Goal: Information Seeking & Learning: Learn about a topic

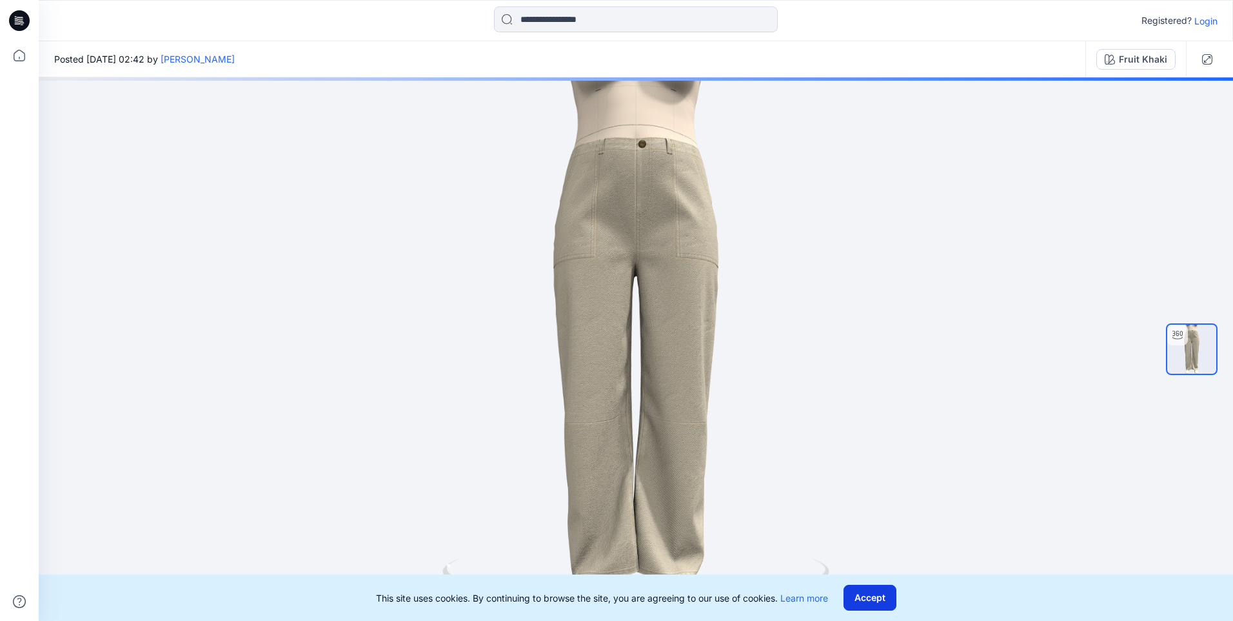
click at [870, 599] on button "Accept" at bounding box center [870, 597] width 53 height 26
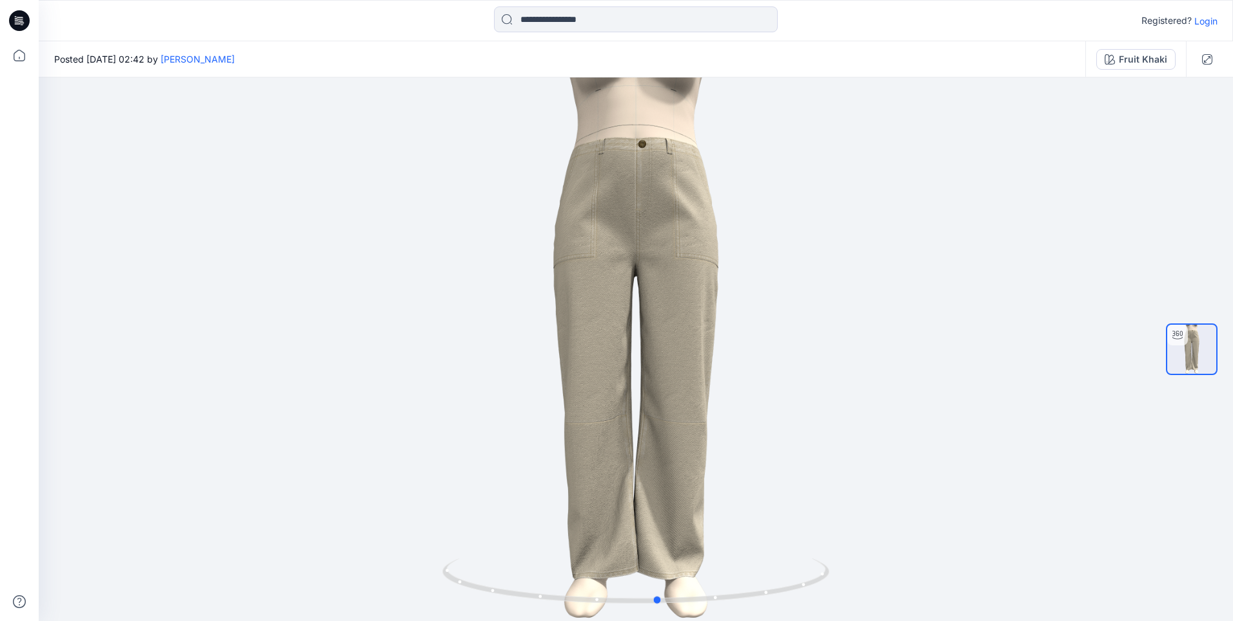
drag, startPoint x: 744, startPoint y: 584, endPoint x: 767, endPoint y: 594, distance: 24.3
click at [767, 594] on icon at bounding box center [638, 582] width 390 height 48
drag, startPoint x: 712, startPoint y: 602, endPoint x: 678, endPoint y: 587, distance: 36.7
click at [678, 587] on icon at bounding box center [638, 582] width 390 height 48
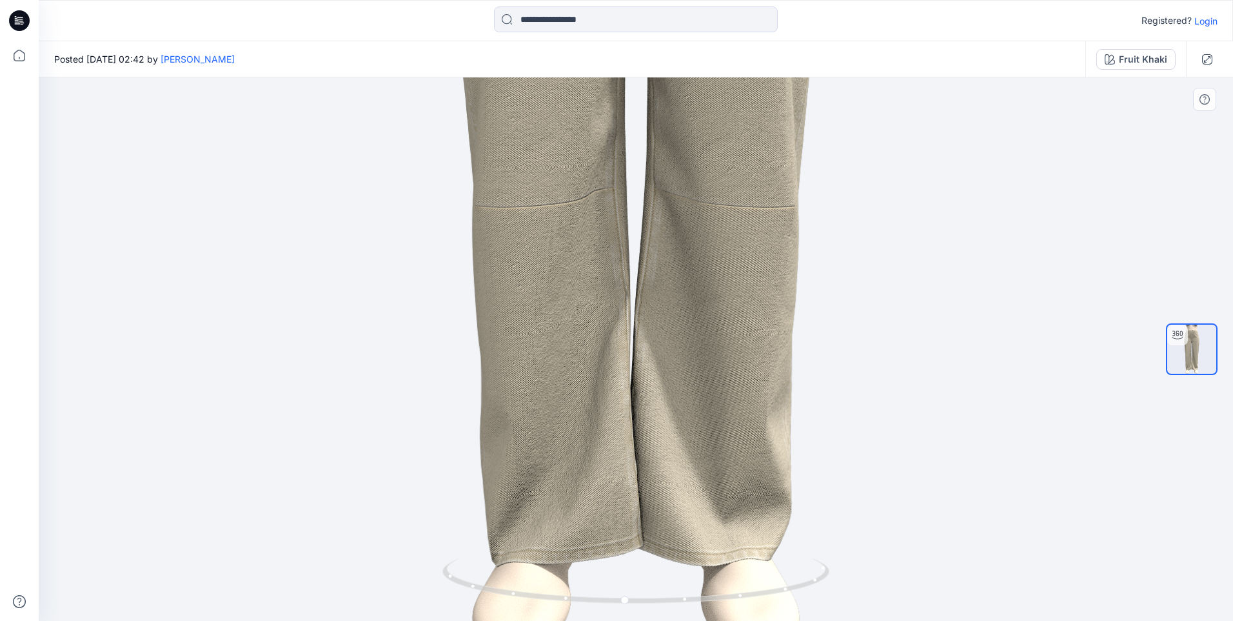
drag, startPoint x: 726, startPoint y: 526, endPoint x: 738, endPoint y: 216, distance: 310.5
click at [738, 216] on img at bounding box center [635, 38] width 577 height 1243
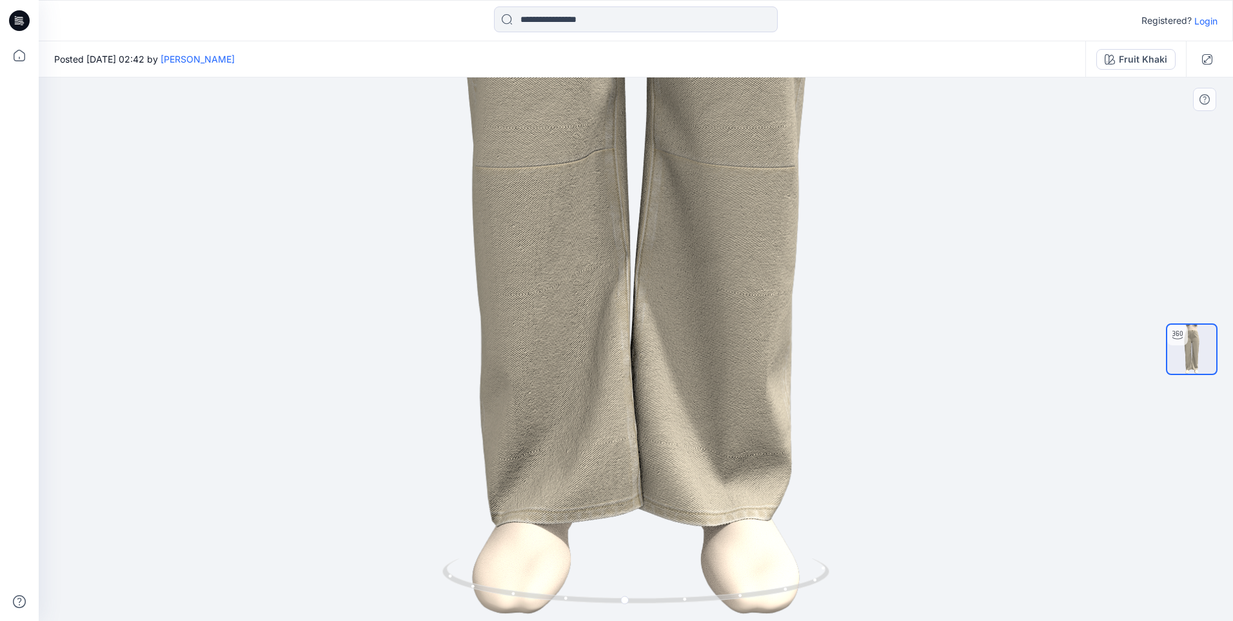
drag, startPoint x: 688, startPoint y: 481, endPoint x: 690, endPoint y: 396, distance: 84.6
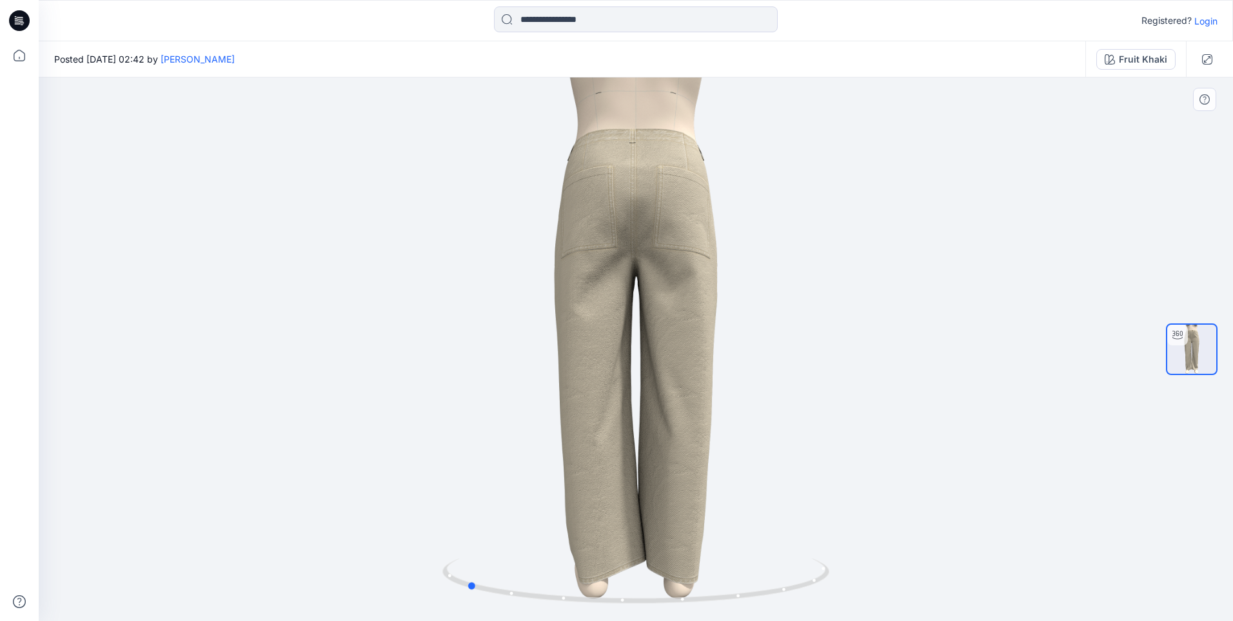
drag, startPoint x: 681, startPoint y: 604, endPoint x: 909, endPoint y: 602, distance: 228.4
click at [909, 602] on div at bounding box center [636, 348] width 1195 height 543
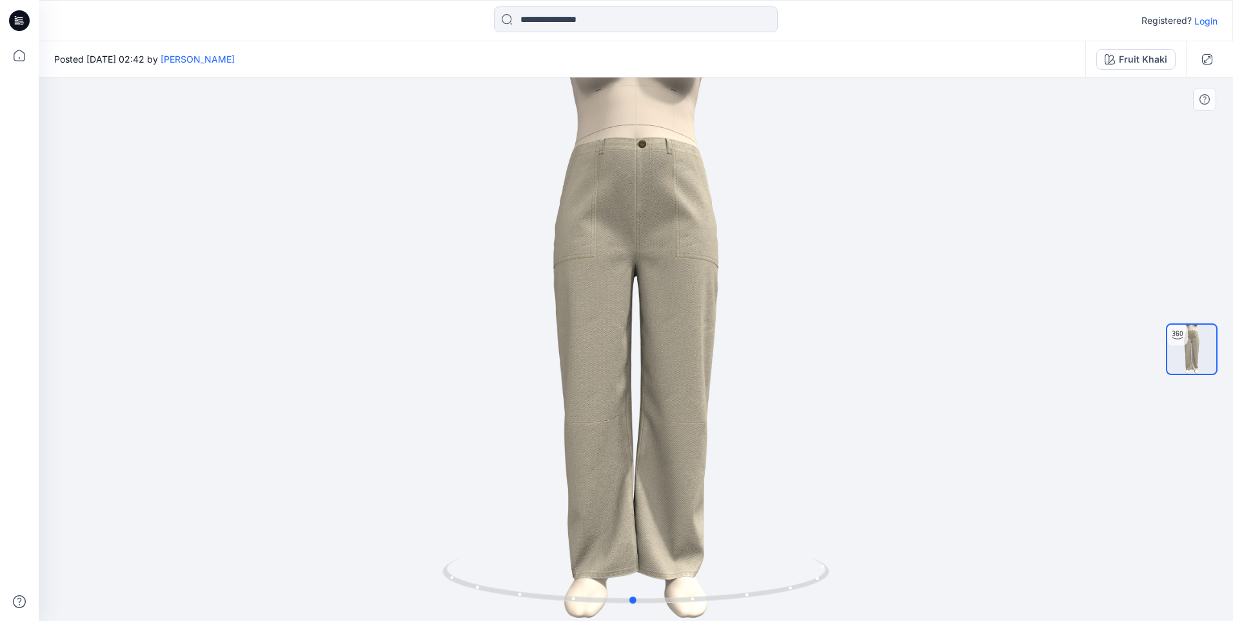
drag, startPoint x: 686, startPoint y: 595, endPoint x: 853, endPoint y: 568, distance: 169.3
click at [853, 568] on div at bounding box center [636, 348] width 1195 height 543
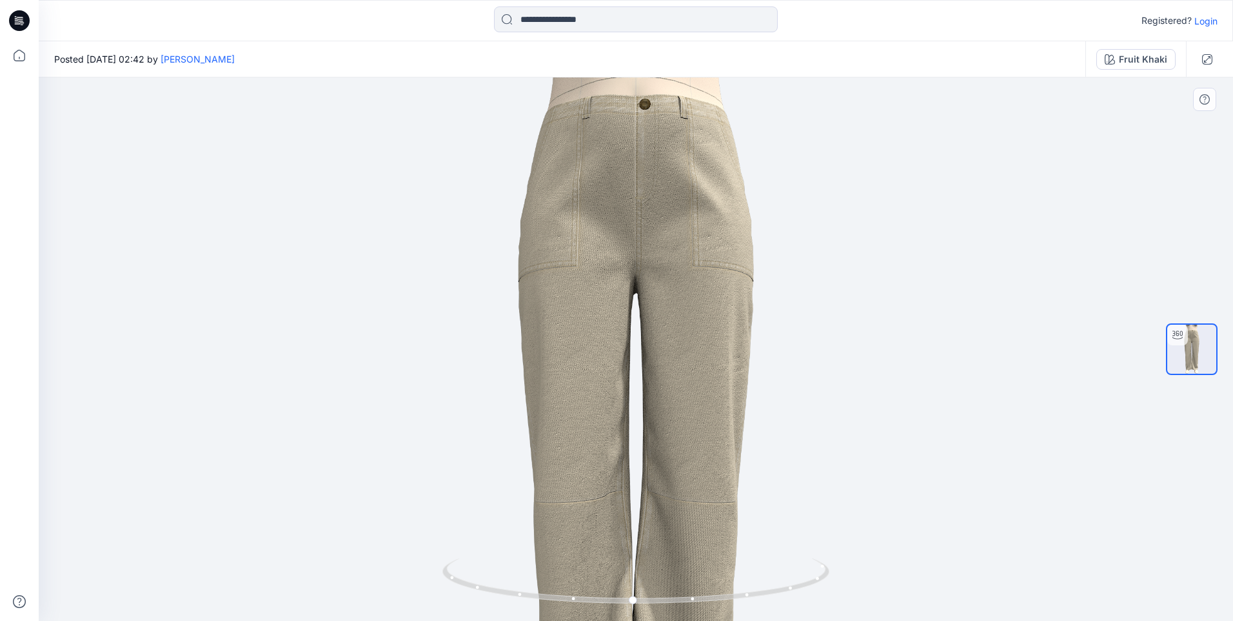
drag, startPoint x: 680, startPoint y: 296, endPoint x: 695, endPoint y: 443, distance: 147.9
click at [694, 443] on img at bounding box center [635, 397] width 361 height 777
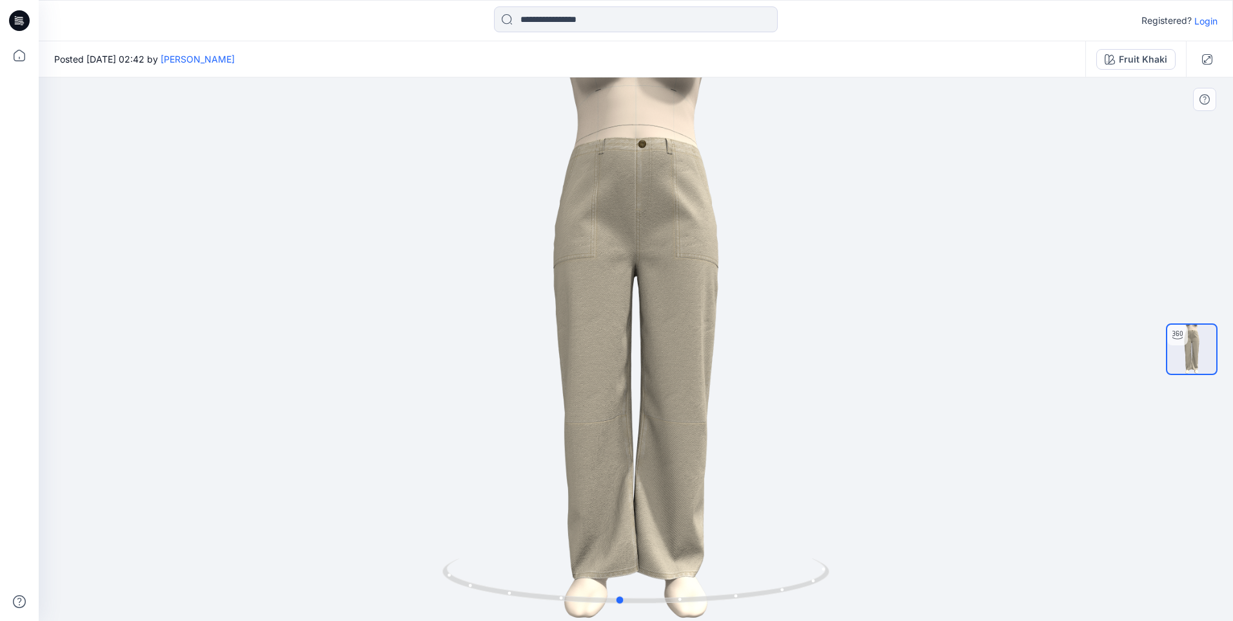
drag, startPoint x: 710, startPoint y: 583, endPoint x: 698, endPoint y: 552, distance: 32.5
click at [698, 554] on div at bounding box center [636, 348] width 1195 height 543
drag, startPoint x: 686, startPoint y: 598, endPoint x: 697, endPoint y: 590, distance: 13.4
click at [697, 596] on icon at bounding box center [638, 582] width 390 height 48
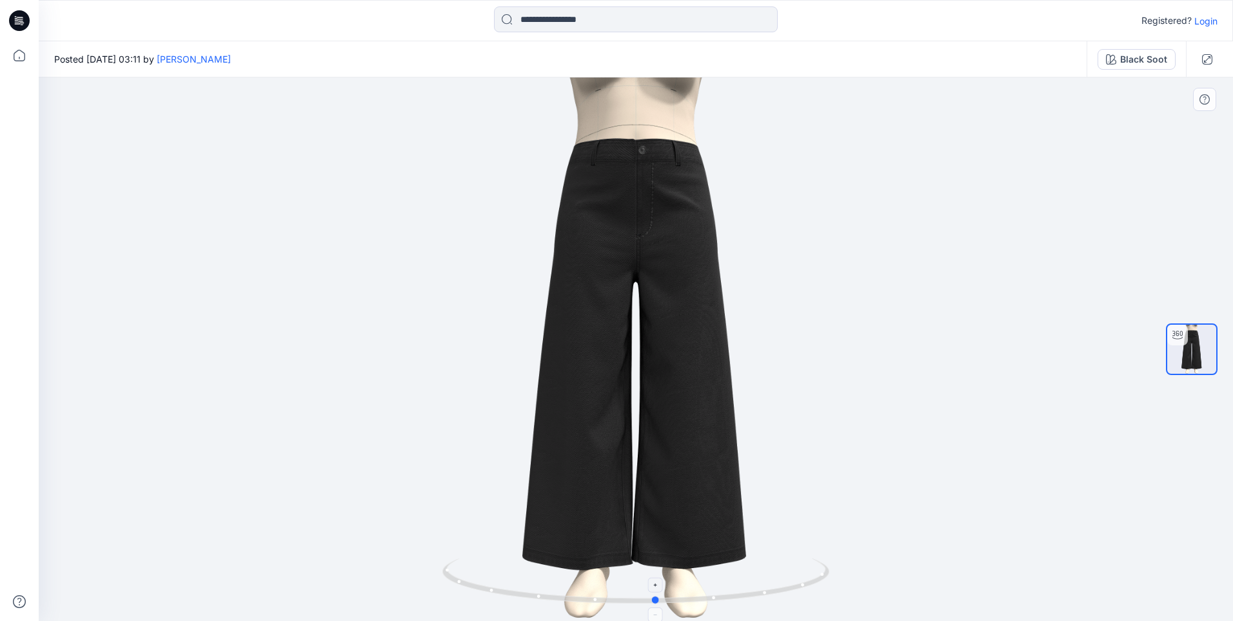
drag, startPoint x: 783, startPoint y: 594, endPoint x: 804, endPoint y: 581, distance: 24.0
click at [804, 581] on icon at bounding box center [638, 582] width 390 height 48
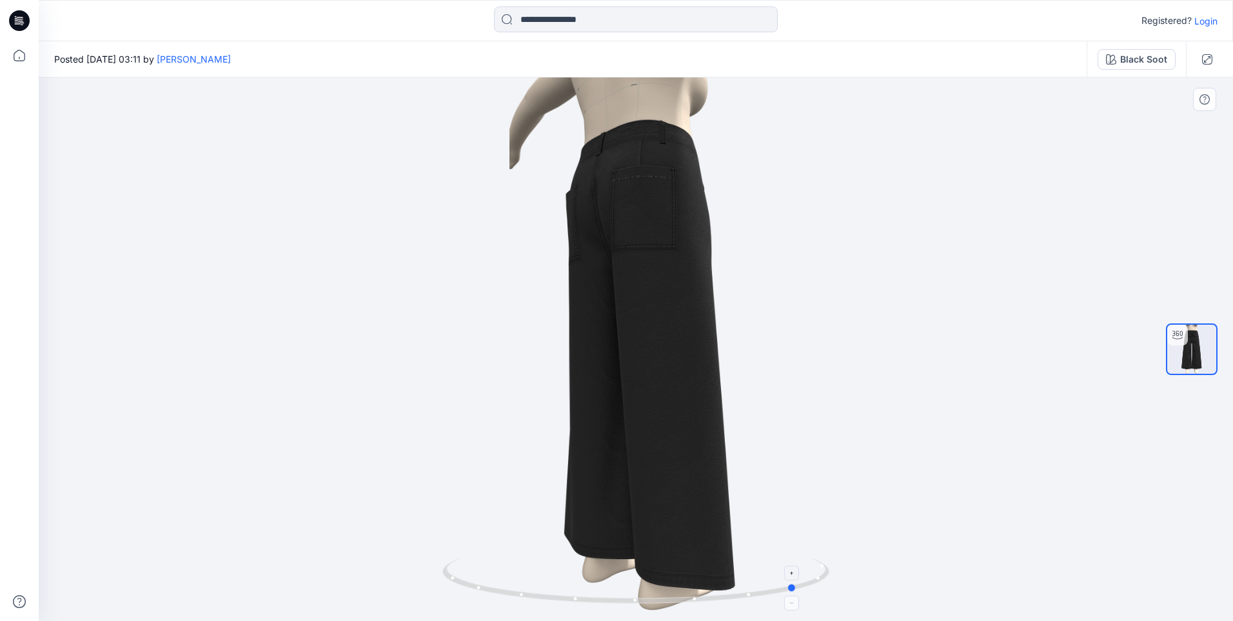
drag, startPoint x: 684, startPoint y: 596, endPoint x: 826, endPoint y: 563, distance: 145.1
click at [826, 563] on icon at bounding box center [638, 582] width 390 height 48
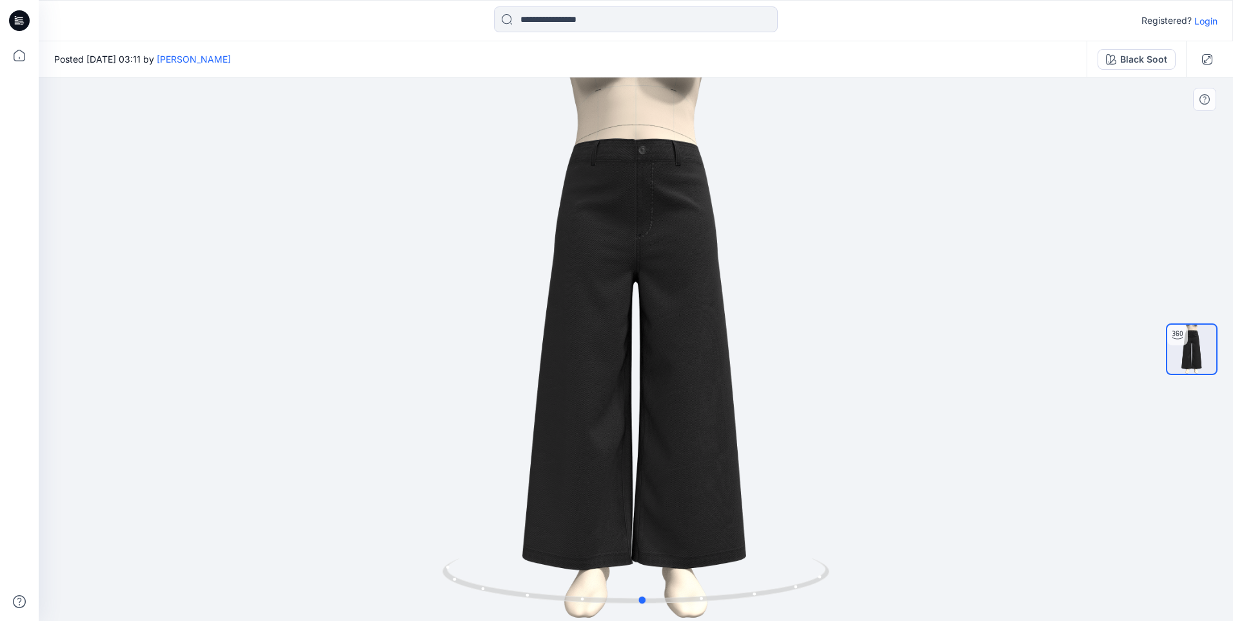
drag, startPoint x: 688, startPoint y: 602, endPoint x: 921, endPoint y: 591, distance: 232.5
click at [921, 591] on div at bounding box center [636, 348] width 1195 height 543
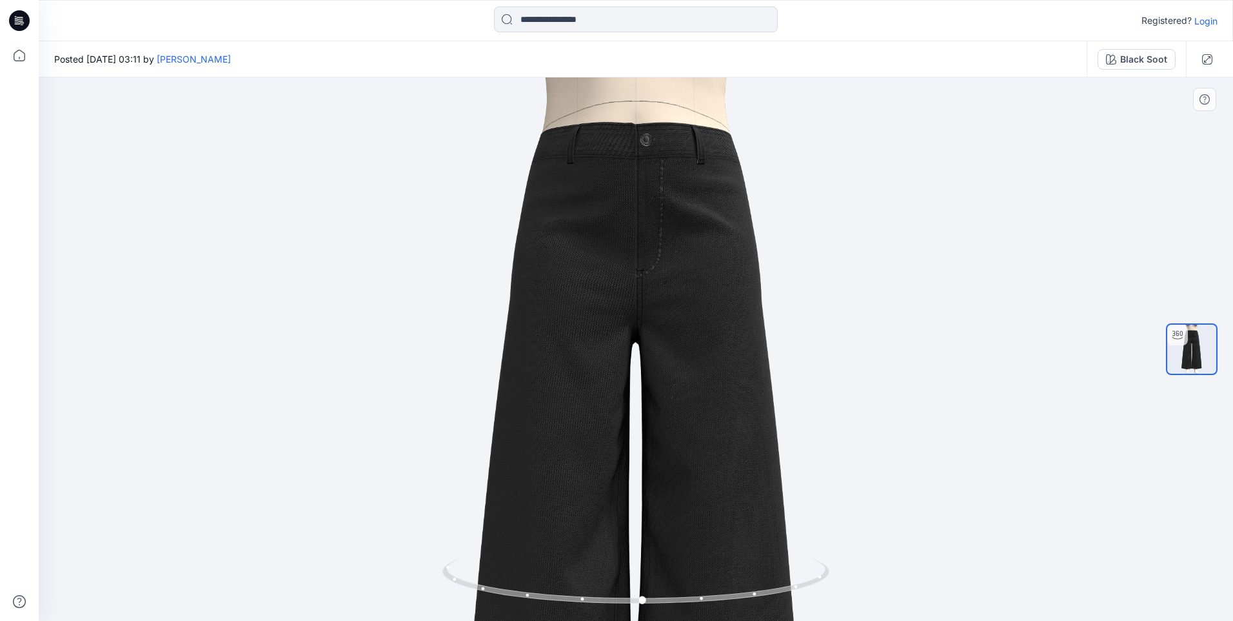
drag, startPoint x: 679, startPoint y: 265, endPoint x: 687, endPoint y: 355, distance: 90.6
click at [687, 355] on img at bounding box center [636, 445] width 388 height 835
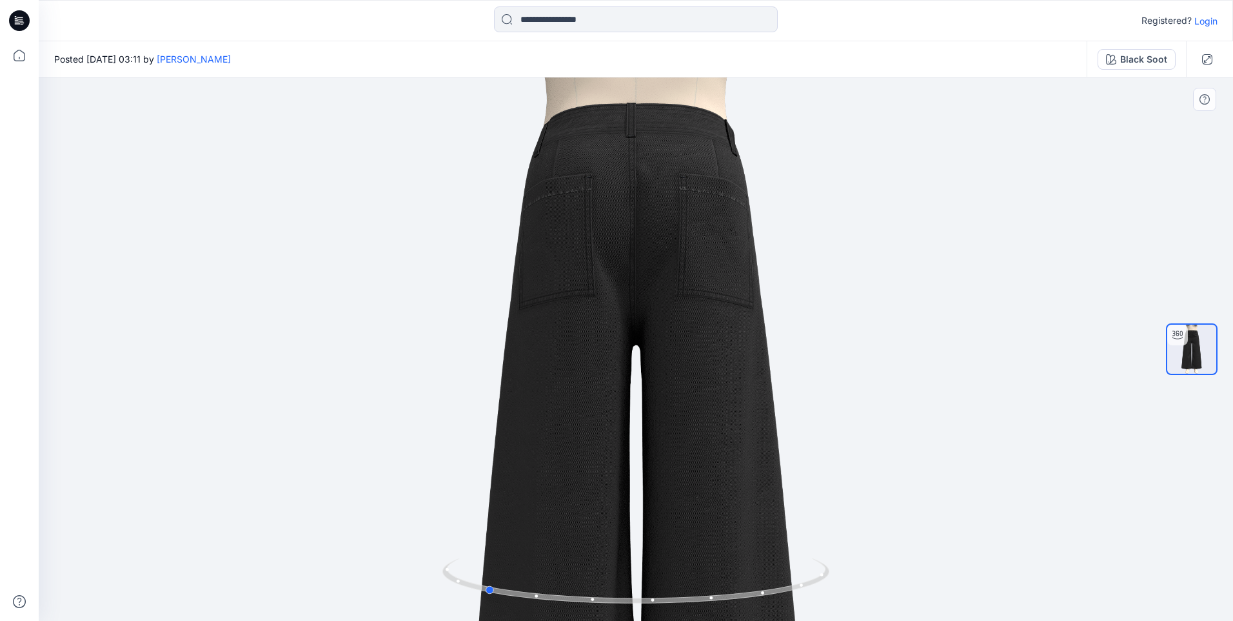
drag, startPoint x: 712, startPoint y: 601, endPoint x: 941, endPoint y: 597, distance: 229.1
click at [941, 597] on div at bounding box center [636, 348] width 1195 height 543
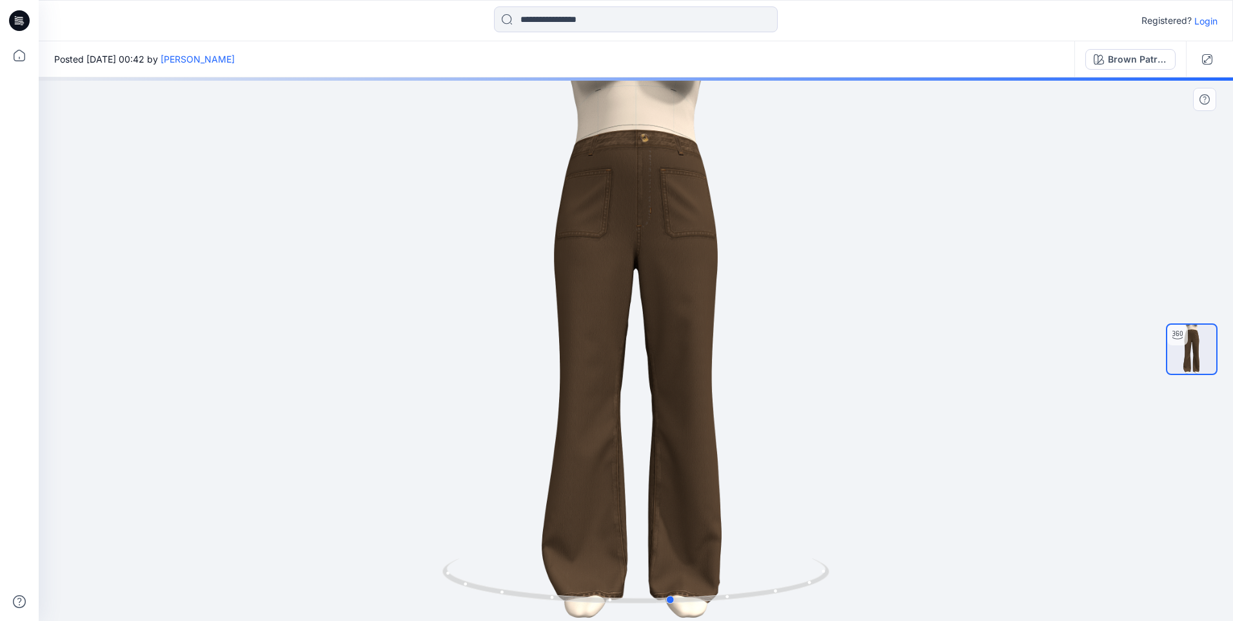
drag, startPoint x: 779, startPoint y: 595, endPoint x: 1202, endPoint y: 549, distance: 425.7
click at [1202, 549] on div at bounding box center [636, 348] width 1195 height 543
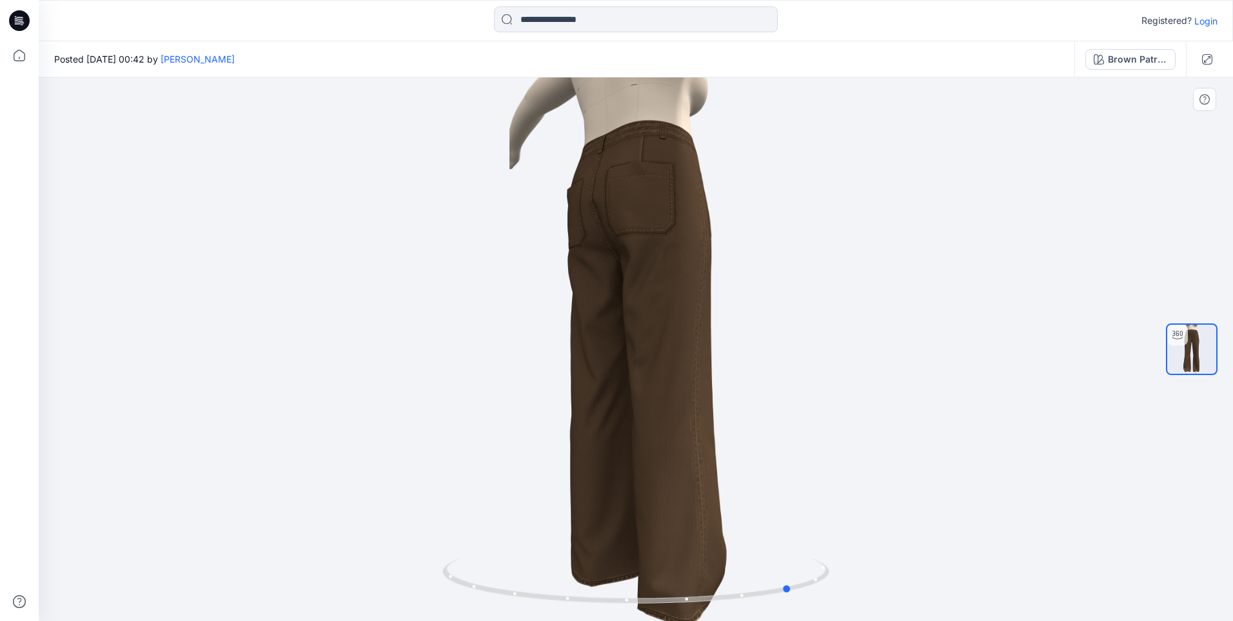
drag, startPoint x: 737, startPoint y: 599, endPoint x: 858, endPoint y: 591, distance: 120.9
click at [858, 591] on div at bounding box center [636, 348] width 1195 height 543
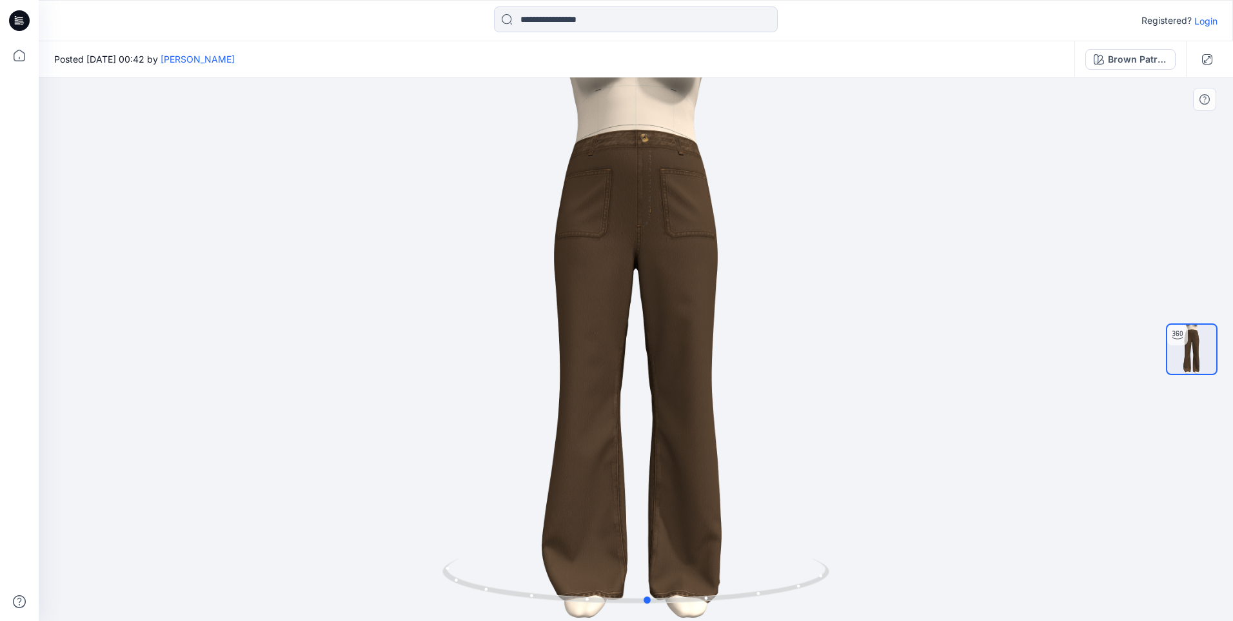
drag, startPoint x: 746, startPoint y: 597, endPoint x: 988, endPoint y: 579, distance: 243.2
click at [988, 579] on div at bounding box center [636, 348] width 1195 height 543
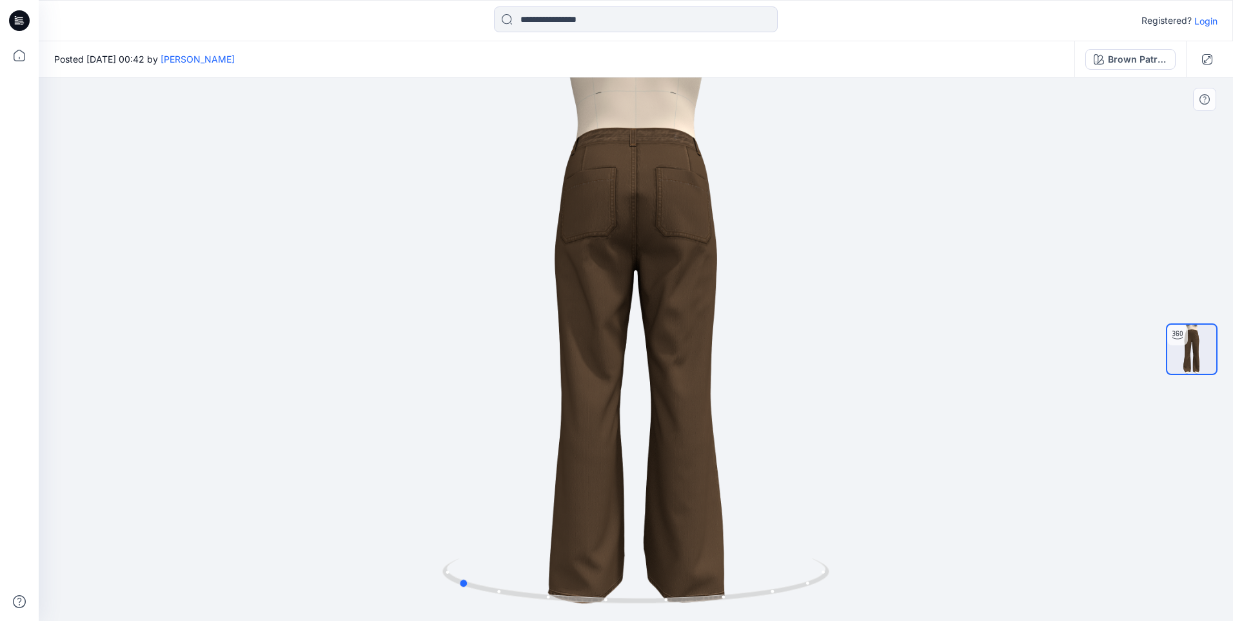
drag, startPoint x: 744, startPoint y: 602, endPoint x: 941, endPoint y: 615, distance: 197.2
click at [941, 615] on div at bounding box center [636, 348] width 1195 height 543
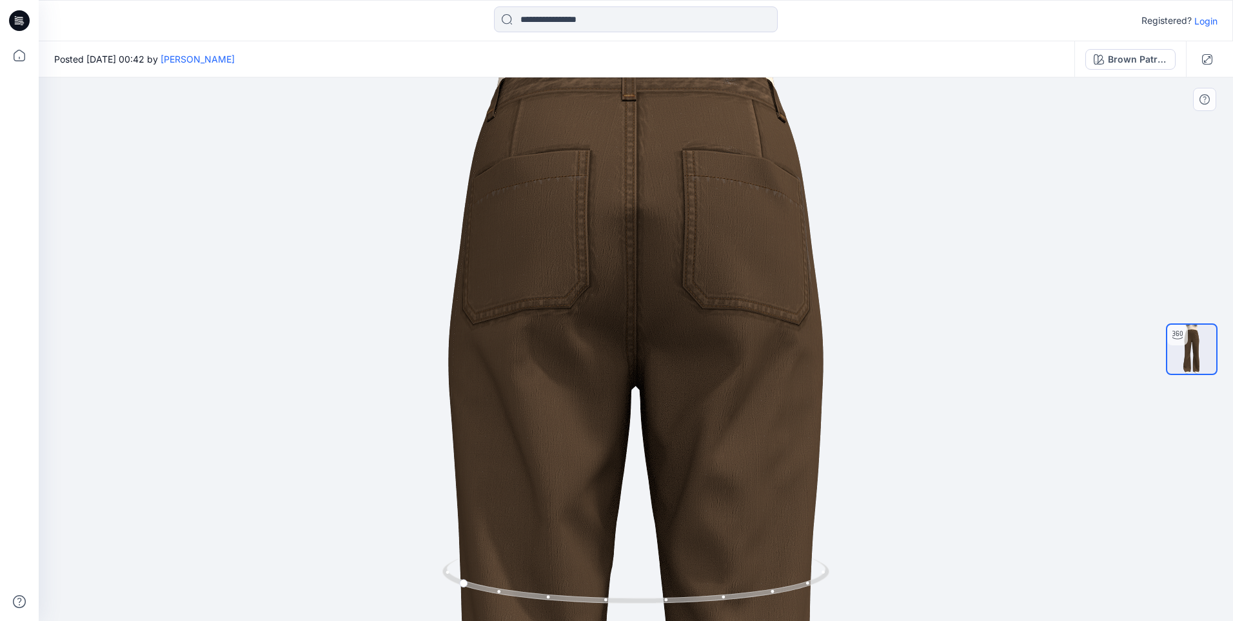
drag, startPoint x: 750, startPoint y: 277, endPoint x: 786, endPoint y: 506, distance: 232.5
click at [786, 506] on img at bounding box center [636, 570] width 584 height 1258
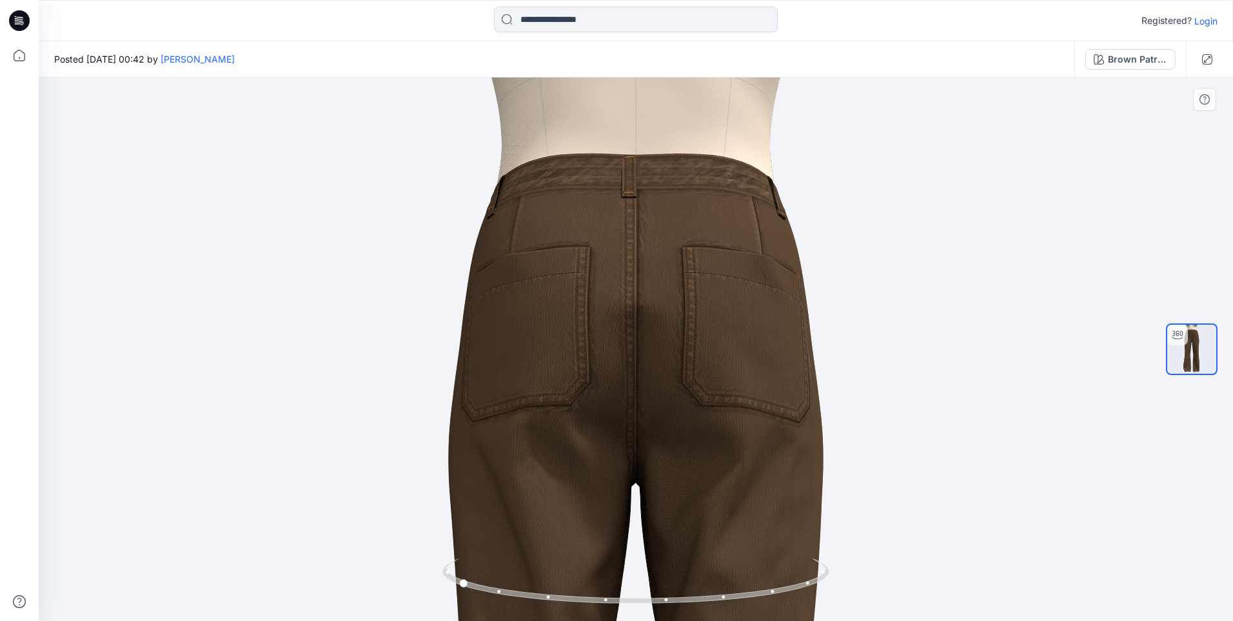
drag, startPoint x: 668, startPoint y: 331, endPoint x: 677, endPoint y: 419, distance: 88.2
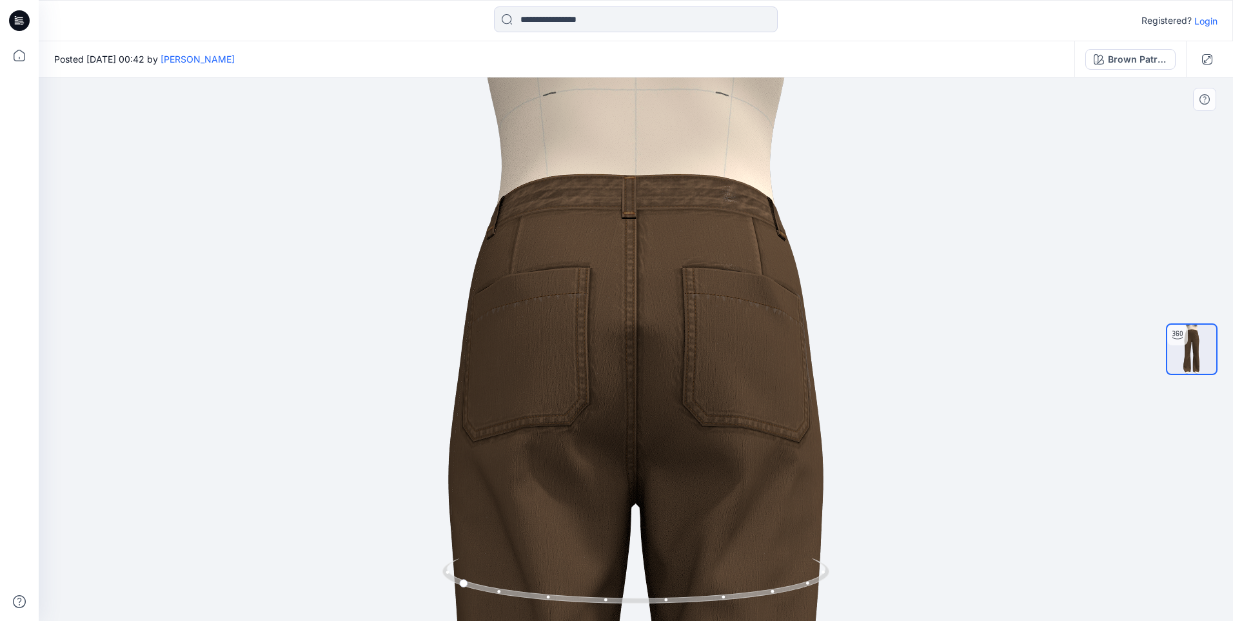
drag, startPoint x: 723, startPoint y: 327, endPoint x: 724, endPoint y: 348, distance: 21.3
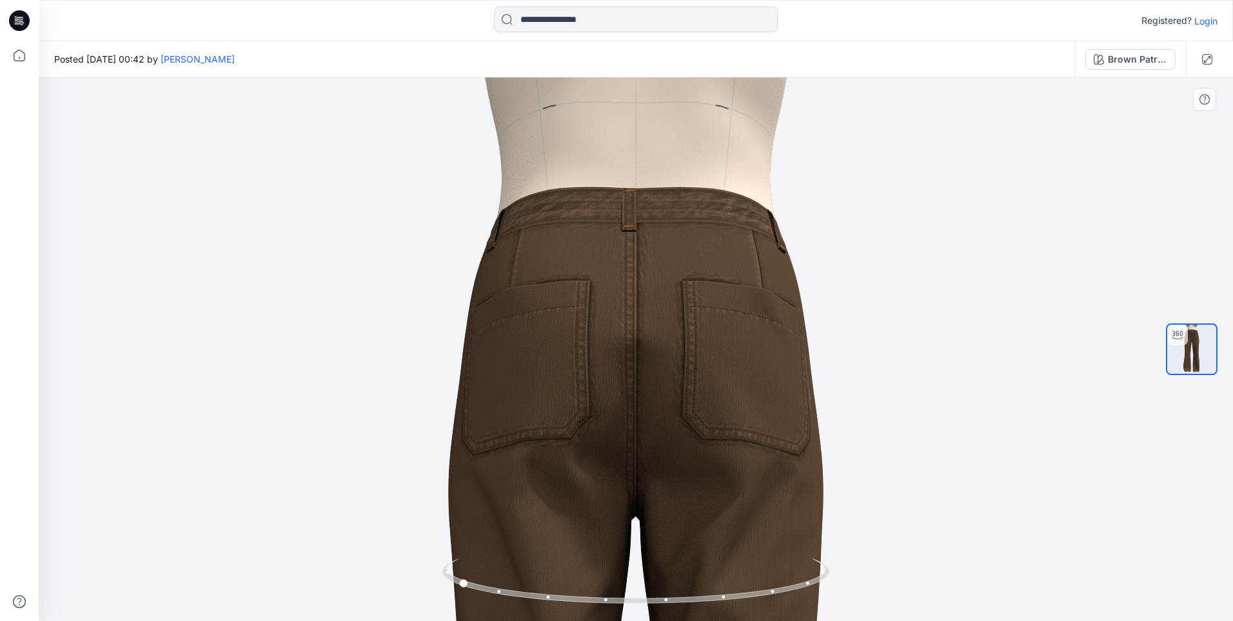
drag, startPoint x: 577, startPoint y: 434, endPoint x: 765, endPoint y: 456, distance: 189.6
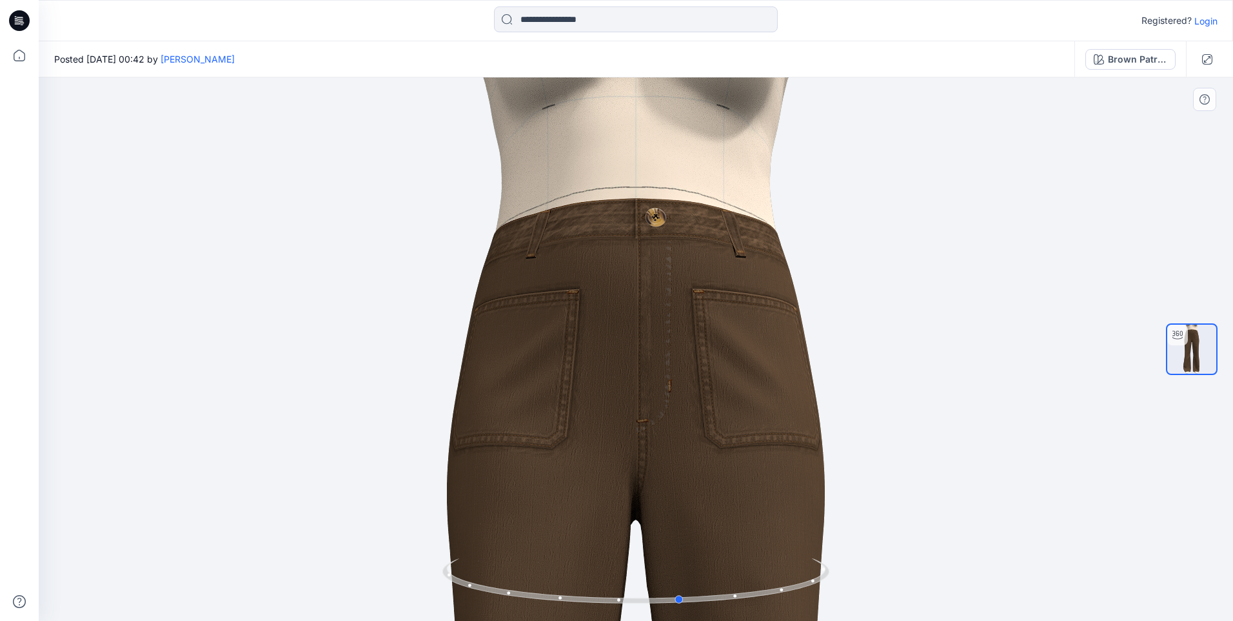
drag, startPoint x: 701, startPoint y: 589, endPoint x: 924, endPoint y: 613, distance: 224.5
click at [924, 613] on div at bounding box center [636, 348] width 1195 height 543
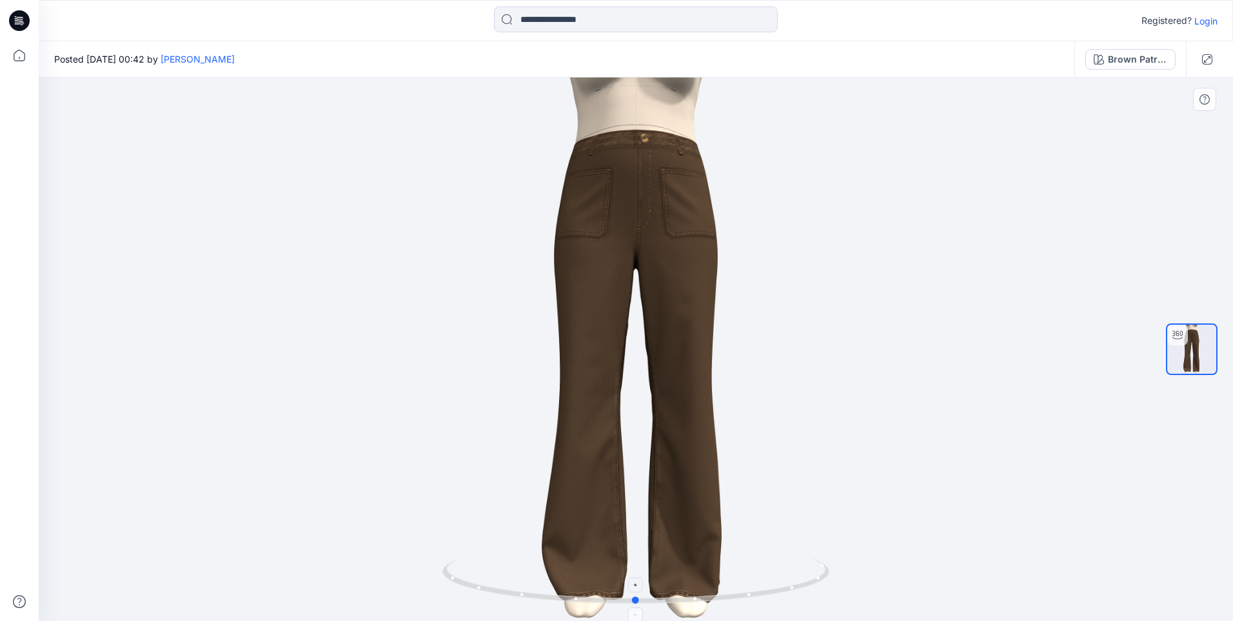
drag, startPoint x: 683, startPoint y: 601, endPoint x: 638, endPoint y: 604, distance: 45.2
click at [638, 604] on icon at bounding box center [638, 582] width 390 height 48
click at [704, 603] on icon at bounding box center [638, 582] width 390 height 48
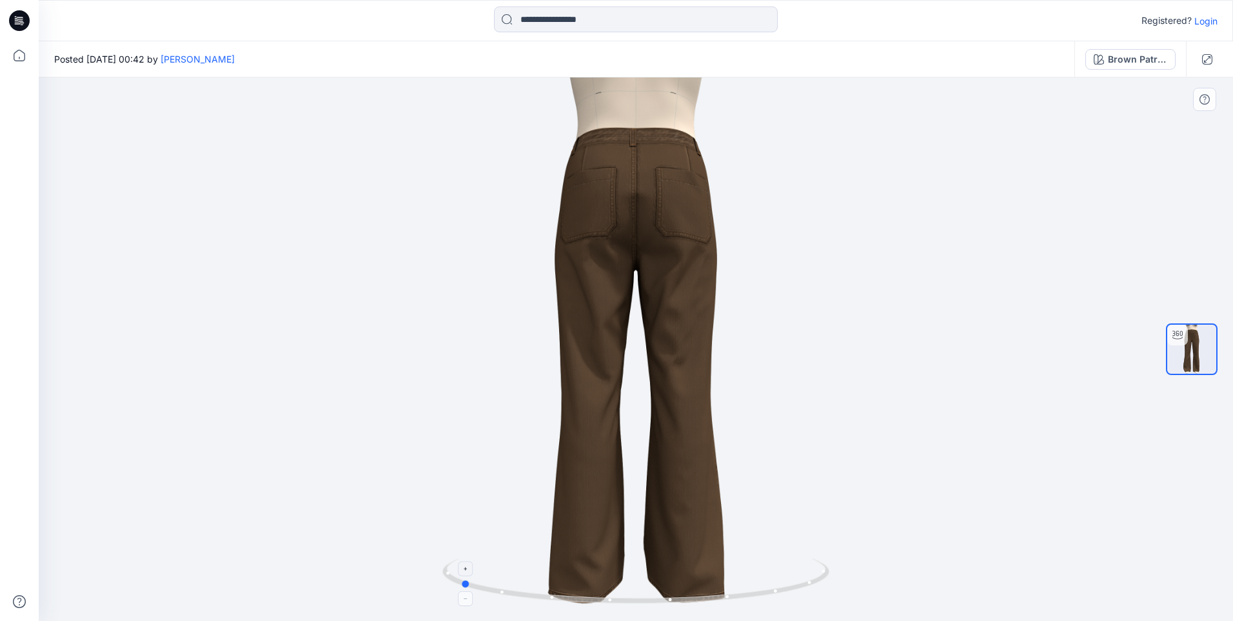
drag, startPoint x: 662, startPoint y: 602, endPoint x: 486, endPoint y: 564, distance: 180.2
click at [486, 564] on icon at bounding box center [638, 582] width 390 height 48
click at [872, 556] on div at bounding box center [636, 348] width 1195 height 543
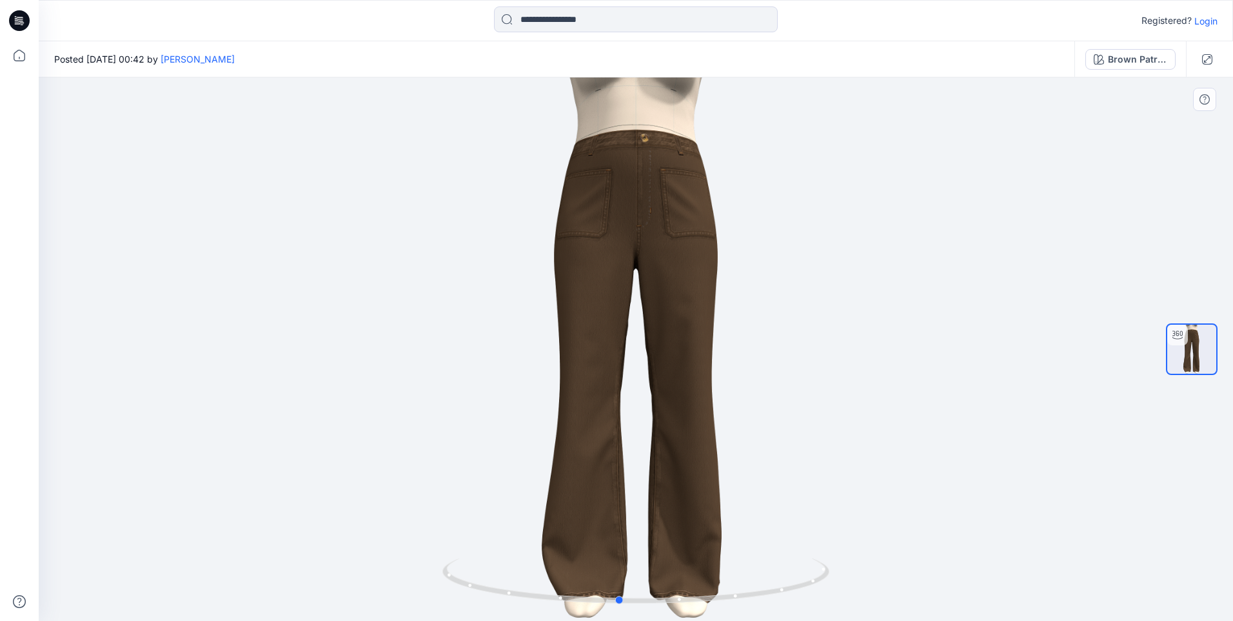
drag, startPoint x: 706, startPoint y: 600, endPoint x: 864, endPoint y: 595, distance: 158.1
click at [864, 595] on div at bounding box center [636, 348] width 1195 height 543
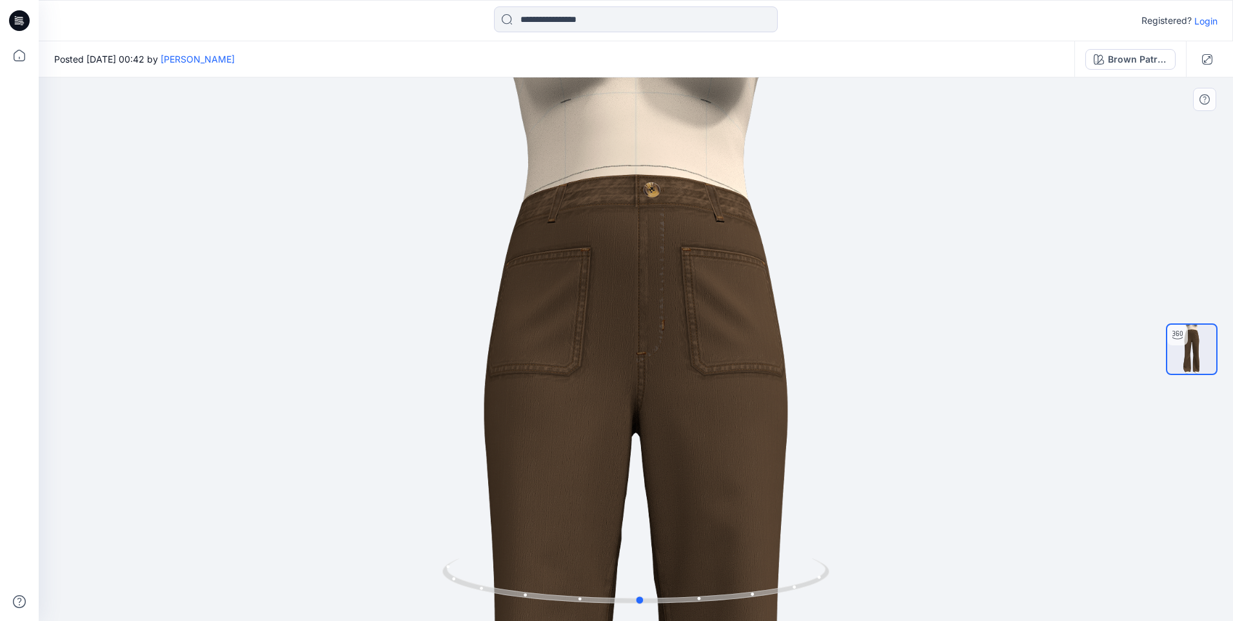
drag, startPoint x: 674, startPoint y: 483, endPoint x: 691, endPoint y: 285, distance: 198.2
click at [691, 285] on div at bounding box center [636, 348] width 1195 height 543
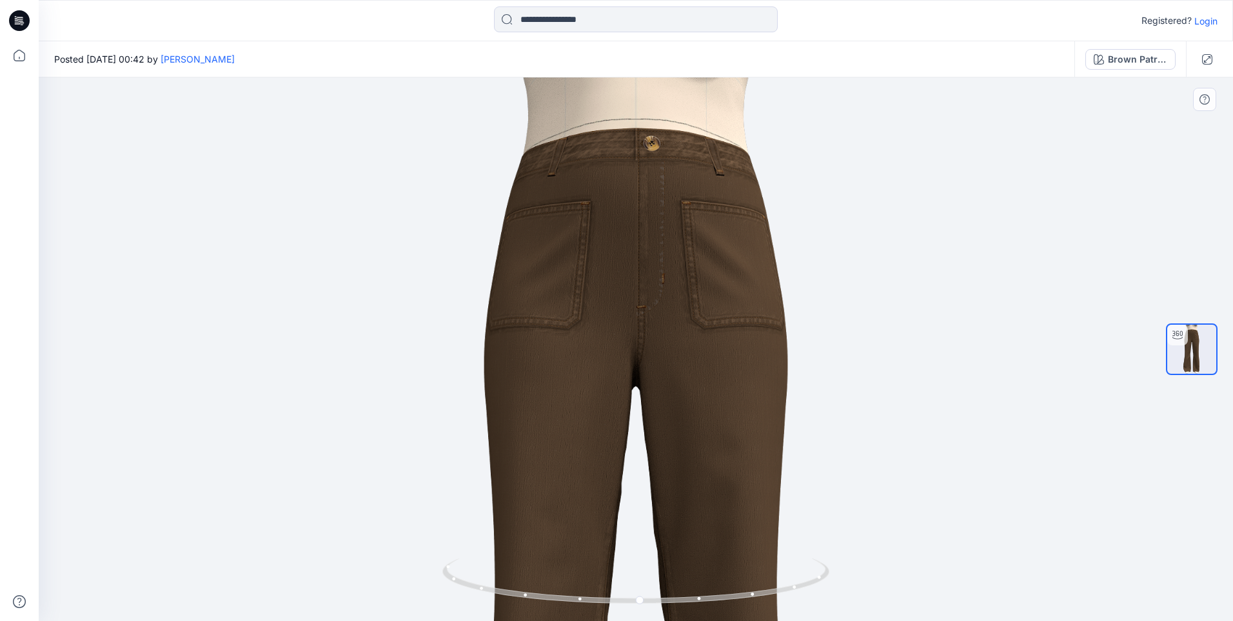
drag, startPoint x: 717, startPoint y: 480, endPoint x: 715, endPoint y: 313, distance: 167.1
click at [715, 313] on img at bounding box center [635, 536] width 469 height 1010
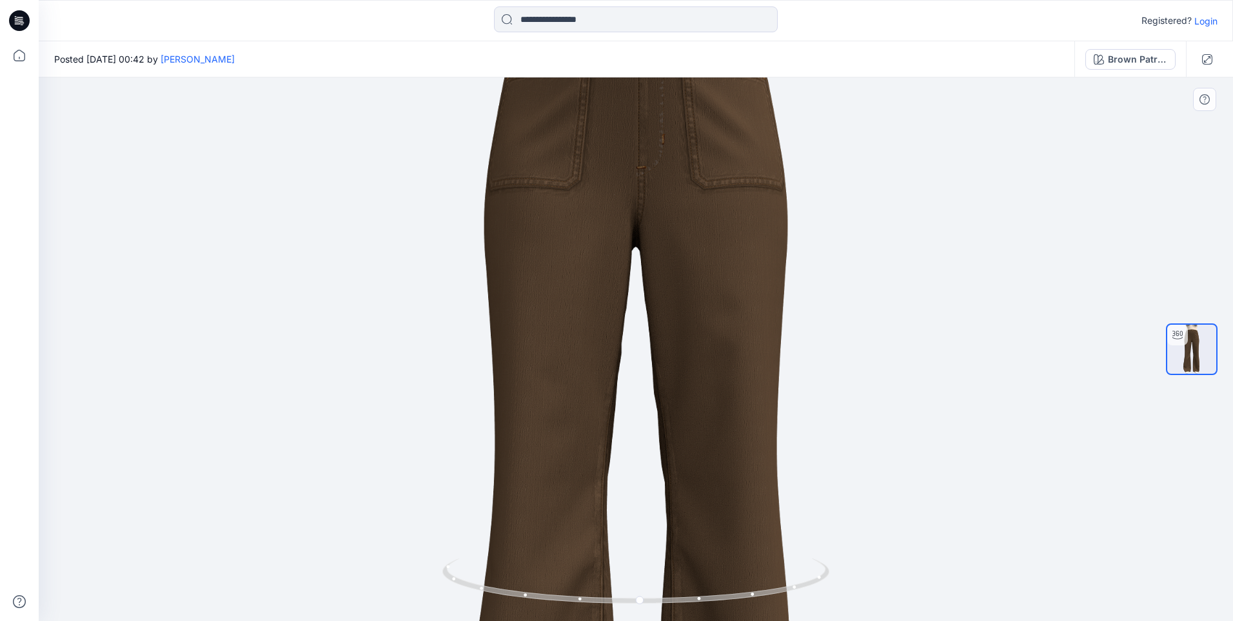
drag, startPoint x: 717, startPoint y: 457, endPoint x: 714, endPoint y: 326, distance: 131.0
click at [712, 326] on img at bounding box center [635, 397] width 469 height 1010
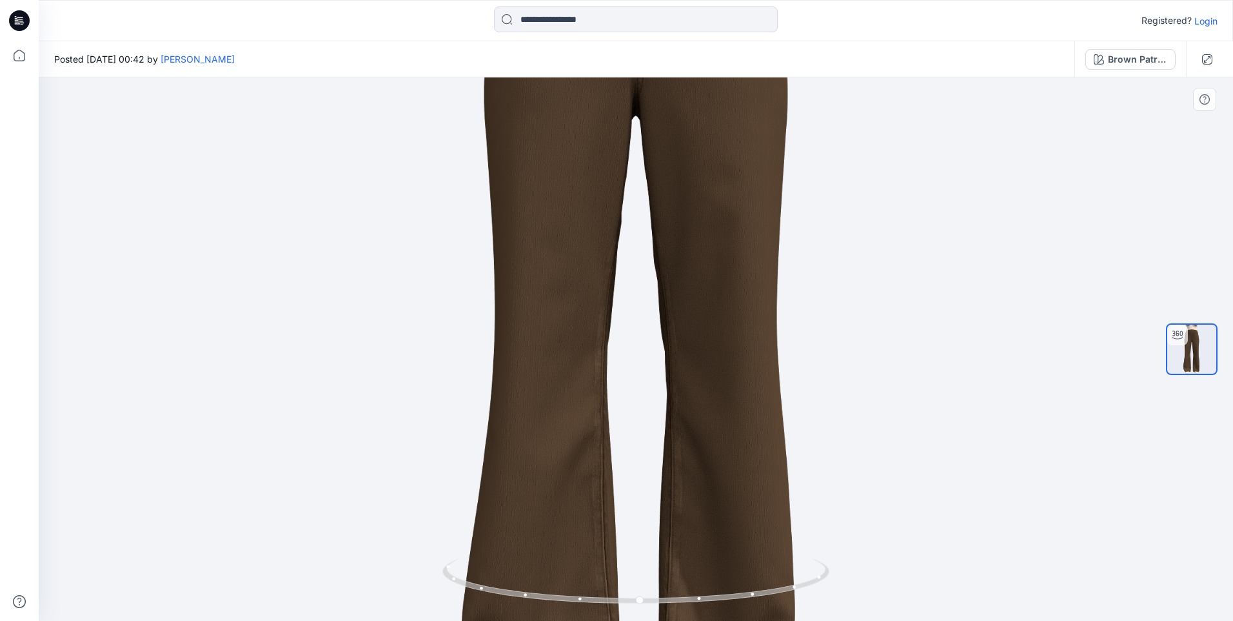
click at [727, 345] on img at bounding box center [635, 266] width 469 height 1010
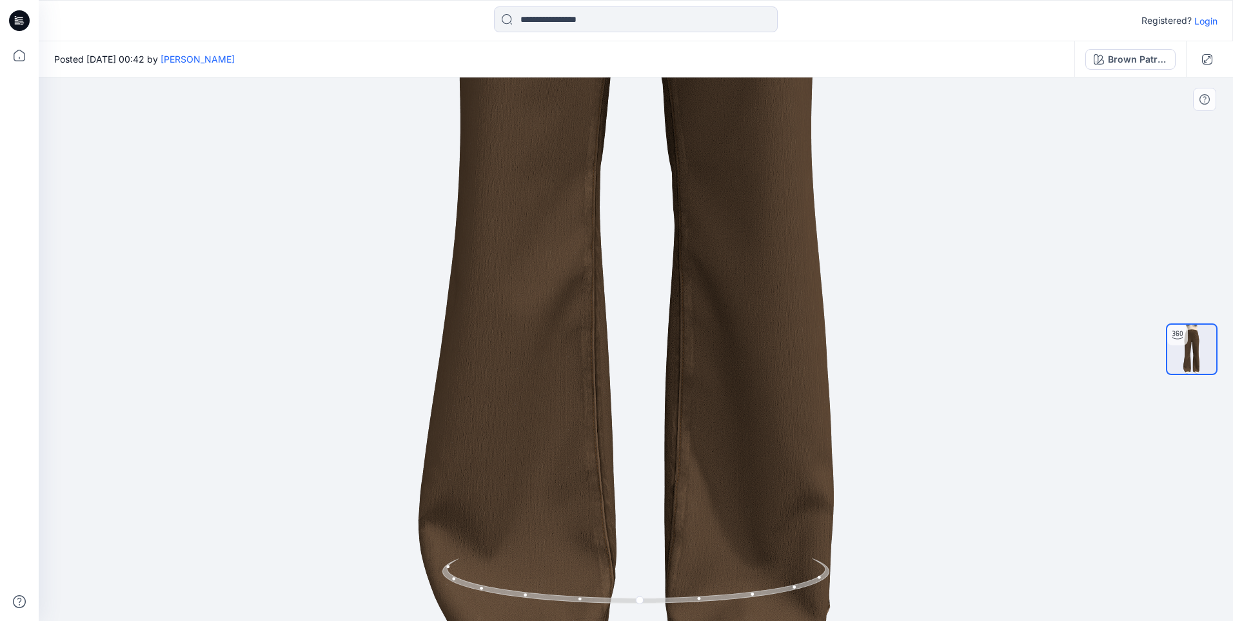
drag, startPoint x: 588, startPoint y: 553, endPoint x: 623, endPoint y: 385, distance: 171.3
click at [621, 378] on img at bounding box center [636, 66] width 584 height 1258
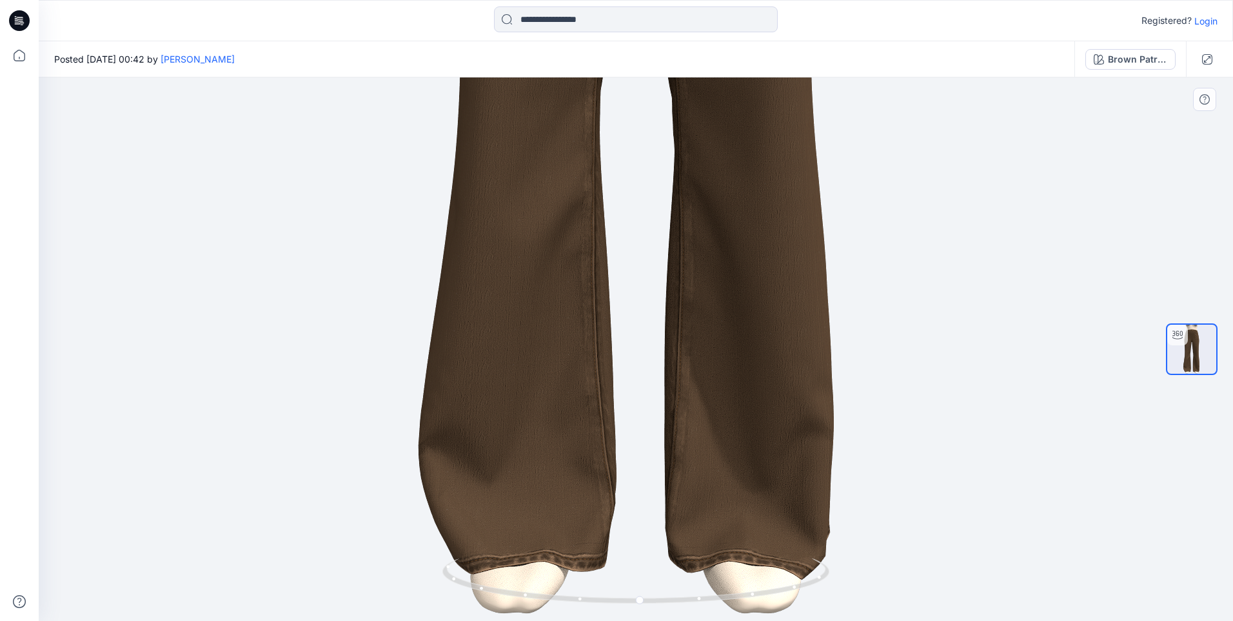
drag, startPoint x: 616, startPoint y: 428, endPoint x: 620, endPoint y: 416, distance: 12.9
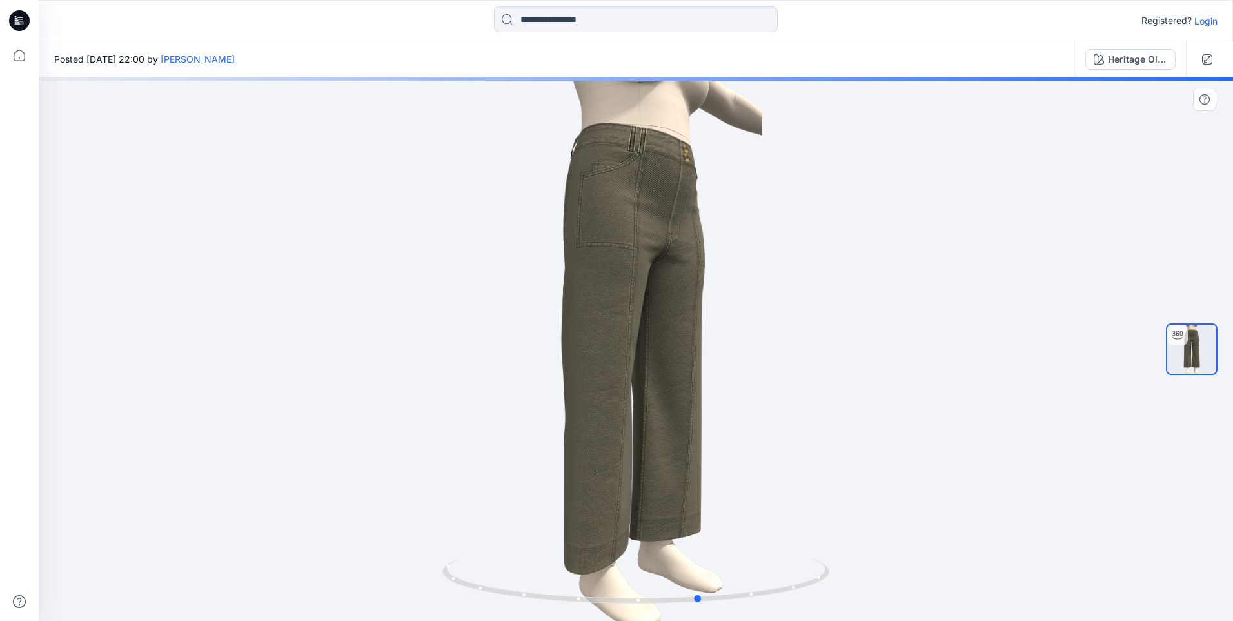
drag, startPoint x: 748, startPoint y: 601, endPoint x: 1209, endPoint y: 504, distance: 471.3
click at [1200, 574] on div at bounding box center [636, 348] width 1195 height 543
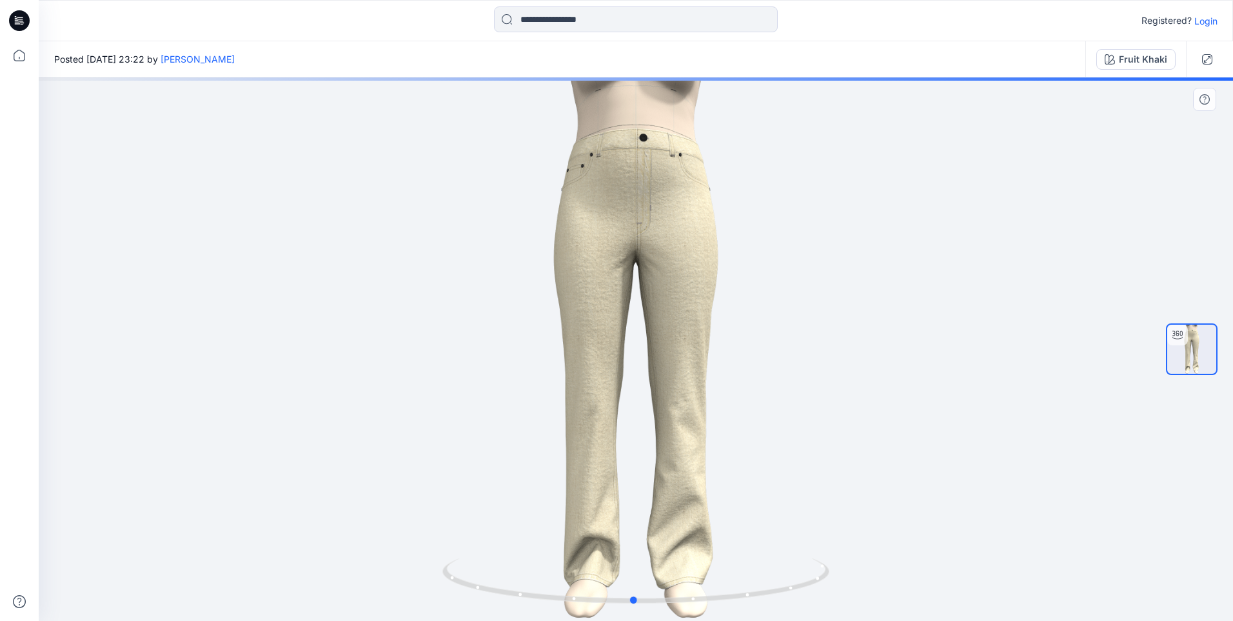
drag, startPoint x: 732, startPoint y: 599, endPoint x: 730, endPoint y: 549, distance: 50.3
click at [730, 559] on icon at bounding box center [638, 582] width 390 height 48
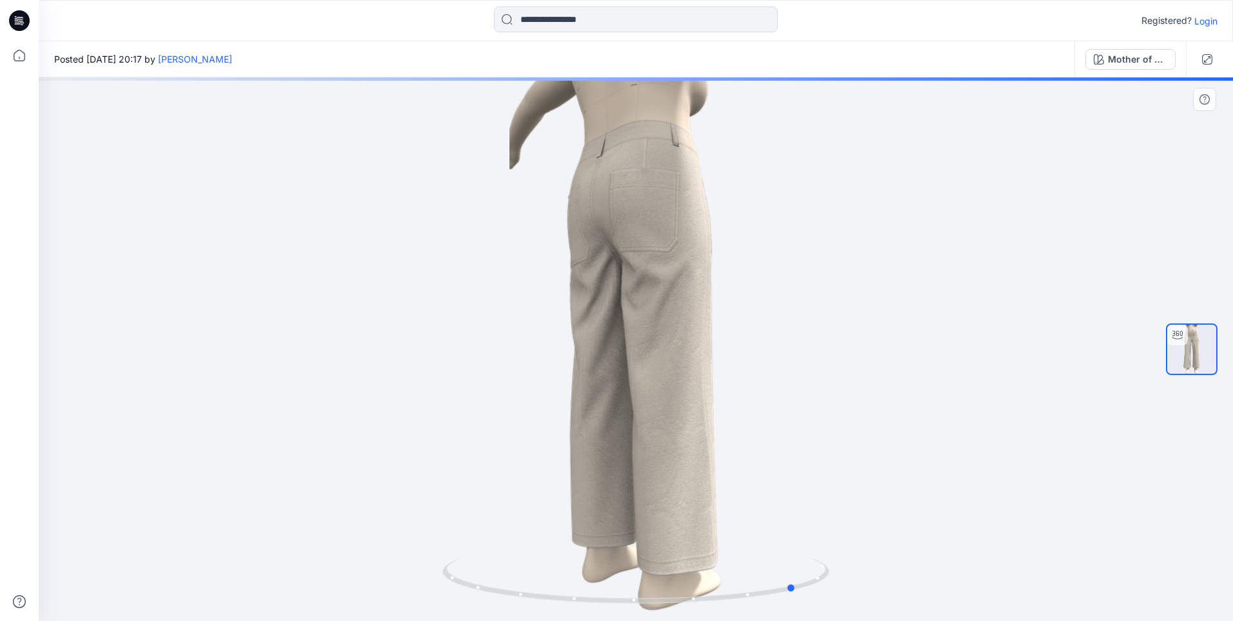
drag, startPoint x: 725, startPoint y: 594, endPoint x: 892, endPoint y: 543, distance: 174.7
click at [888, 566] on div at bounding box center [636, 348] width 1195 height 543
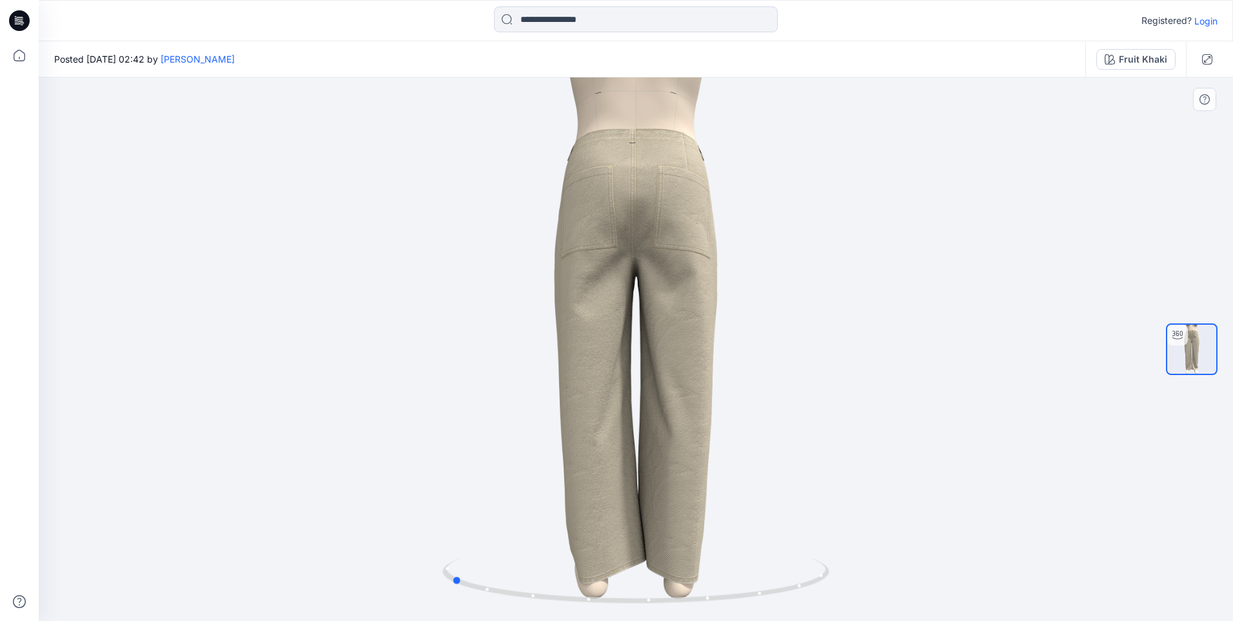
drag, startPoint x: 681, startPoint y: 601, endPoint x: 886, endPoint y: 591, distance: 204.8
click at [886, 591] on div at bounding box center [636, 348] width 1195 height 543
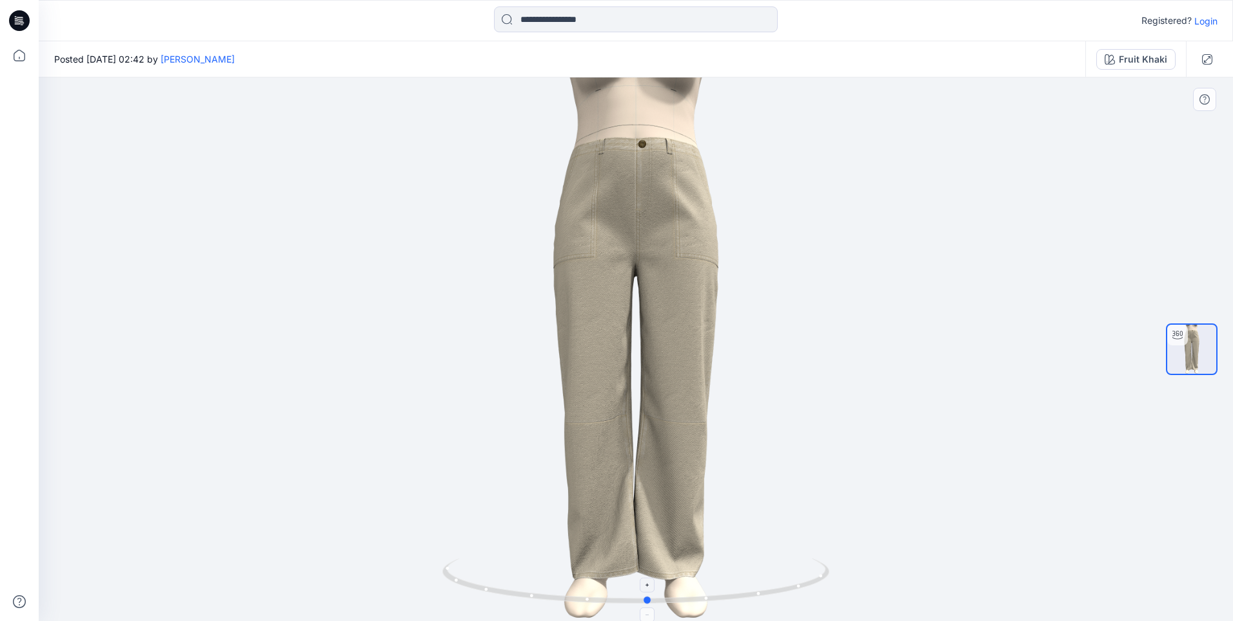
drag, startPoint x: 754, startPoint y: 592, endPoint x: 564, endPoint y: 596, distance: 189.7
click at [564, 596] on icon at bounding box center [638, 582] width 390 height 48
